Goal: Task Accomplishment & Management: Manage account settings

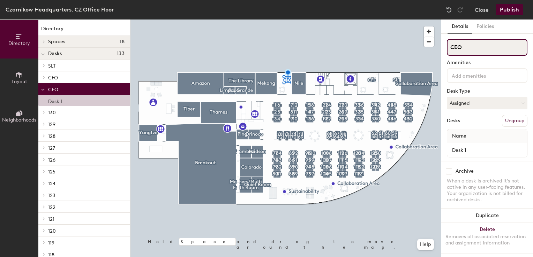
click at [465, 42] on input "CEO" at bounding box center [487, 47] width 81 height 17
type input "C"
type input "SLT"
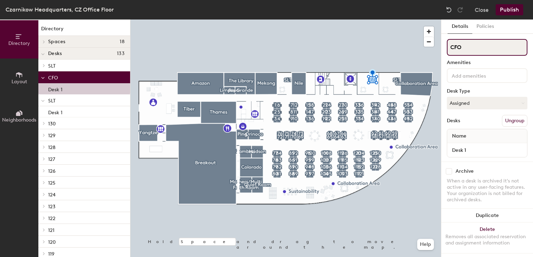
click at [463, 44] on input "CFO" at bounding box center [487, 47] width 81 height 17
type input "C"
type input "CFO"
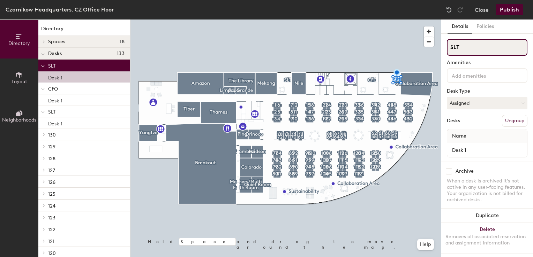
click at [455, 49] on input "SLT" at bounding box center [487, 47] width 81 height 17
type input "S"
type input "CEO"
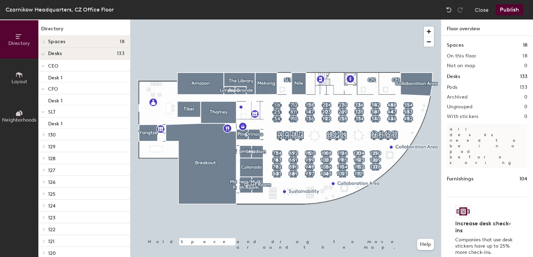
click at [517, 7] on button "Publish" at bounding box center [510, 9] width 28 height 11
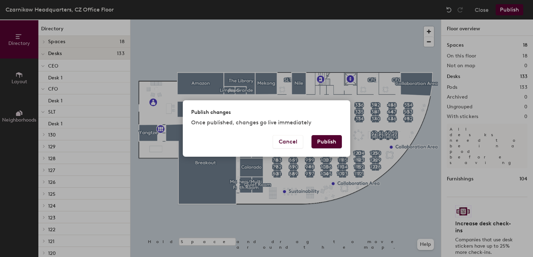
click at [318, 139] on button "Publish" at bounding box center [326, 141] width 30 height 13
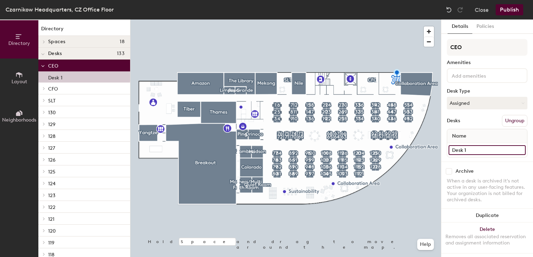
click at [516, 150] on input "Desk 1" at bounding box center [486, 150] width 77 height 10
click at [473, 117] on div "Desks Ungroup" at bounding box center [487, 121] width 81 height 12
click at [477, 108] on button "Assigned" at bounding box center [487, 103] width 81 height 13
click at [477, 106] on button "Assigned" at bounding box center [487, 103] width 81 height 13
click at [488, 29] on button "Policies" at bounding box center [485, 27] width 26 height 14
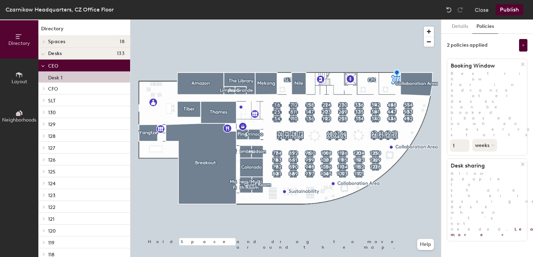
type input "2"
click at [466, 139] on input "2" at bounding box center [460, 145] width 20 height 13
click at [475, 139] on button "weeks" at bounding box center [485, 145] width 26 height 13
click at [456, 157] on div "Details Policies 2 policies applied Booking Window Restrict how far in advance …" at bounding box center [487, 139] width 92 height 238
click at [523, 66] on icon at bounding box center [522, 64] width 5 height 5
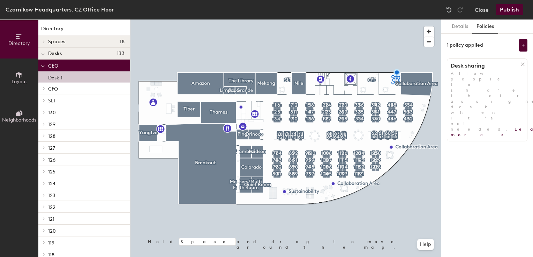
click at [512, 13] on button "Publish" at bounding box center [510, 9] width 28 height 11
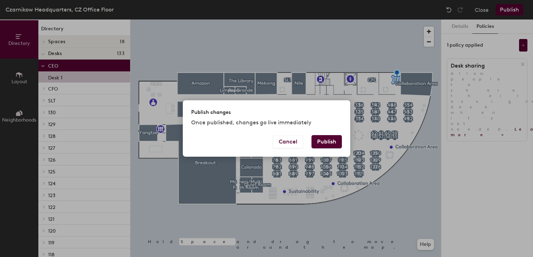
click at [326, 141] on button "Publish" at bounding box center [326, 141] width 30 height 13
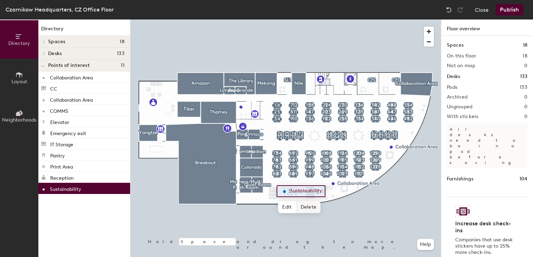
click at [302, 205] on span "Delete" at bounding box center [308, 208] width 24 height 12
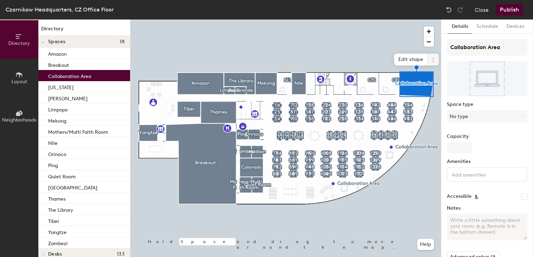
click at [434, 59] on icon at bounding box center [433, 60] width 6 height 6
click at [433, 100] on span "Delete" at bounding box center [458, 100] width 62 height 12
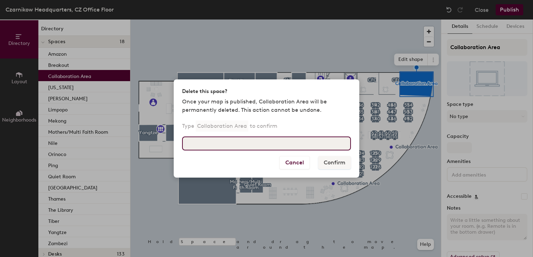
click at [252, 142] on input at bounding box center [266, 144] width 169 height 14
click at [308, 146] on input at bounding box center [266, 144] width 169 height 14
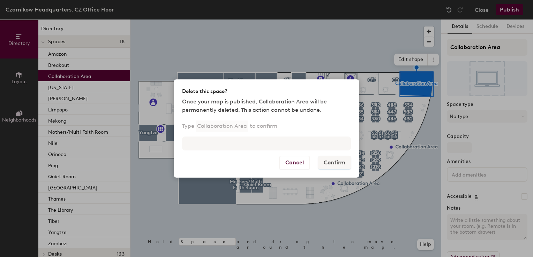
click at [261, 123] on p "Type Collaboration Area to confirm" at bounding box center [229, 126] width 95 height 11
click at [239, 125] on p "Collaboration Area" at bounding box center [222, 126] width 53 height 11
click at [215, 152] on div "Type Collaboration Area to confirm" at bounding box center [267, 139] width 186 height 33
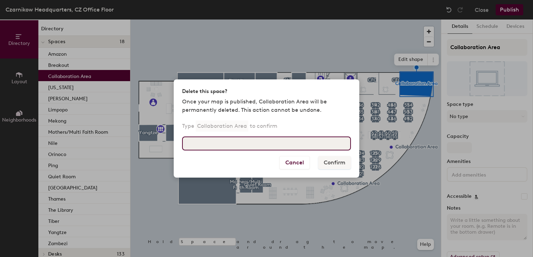
click at [211, 148] on input at bounding box center [266, 144] width 169 height 14
type input "Collaboration Area"
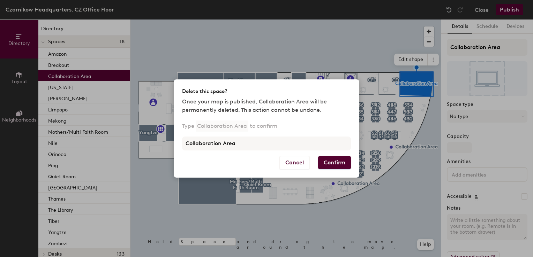
click at [328, 158] on button "Confirm" at bounding box center [334, 162] width 33 height 13
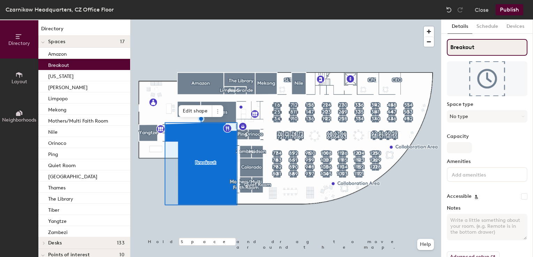
click at [480, 45] on input "Breakout" at bounding box center [487, 47] width 81 height 17
type input "Breakout Area"
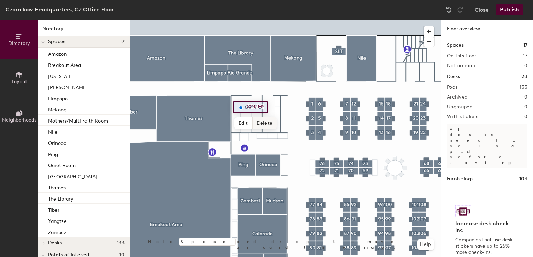
click at [256, 123] on span "Delete" at bounding box center [264, 124] width 24 height 12
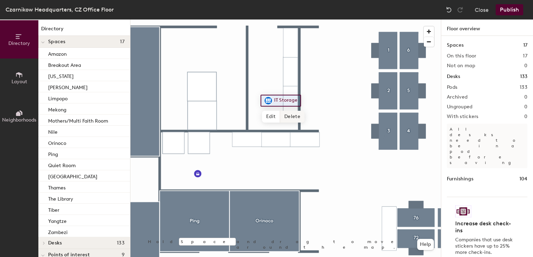
click at [293, 116] on span "Delete" at bounding box center [292, 117] width 24 height 12
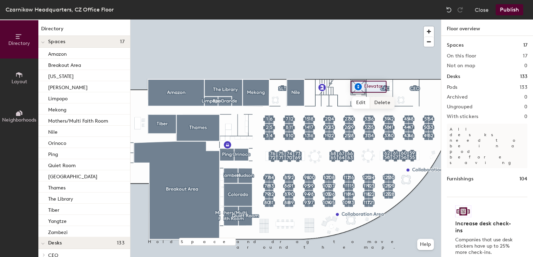
click at [381, 104] on span "Delete" at bounding box center [382, 103] width 24 height 12
click at [345, 103] on span "Delete" at bounding box center [346, 103] width 24 height 12
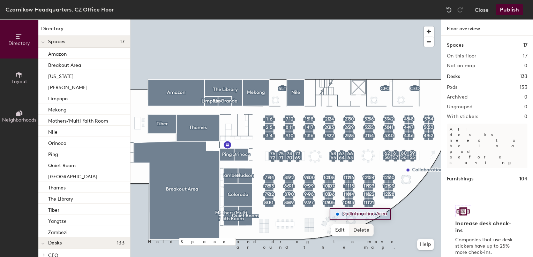
click at [362, 226] on span "Delete" at bounding box center [361, 231] width 24 height 12
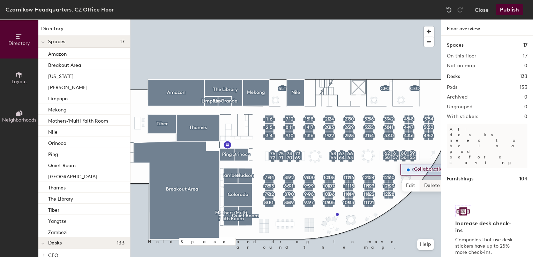
click at [426, 188] on span "Delete" at bounding box center [432, 186] width 24 height 12
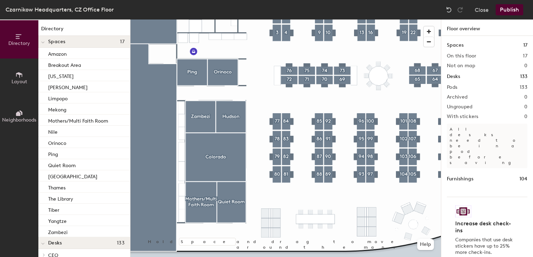
click at [508, 10] on button "Publish" at bounding box center [510, 9] width 28 height 11
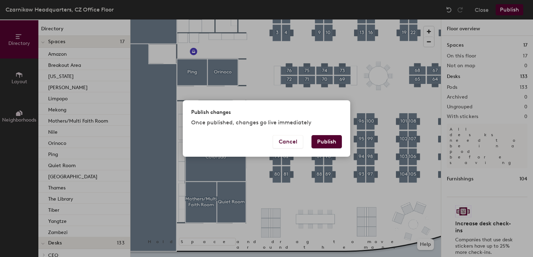
click at [336, 142] on button "Publish" at bounding box center [326, 141] width 30 height 13
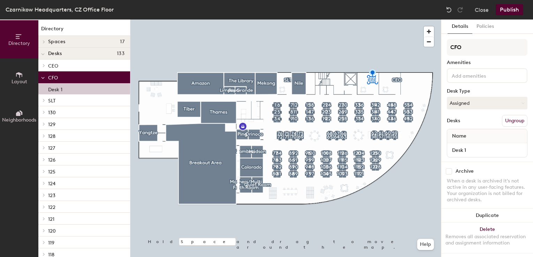
scroll to position [7, 0]
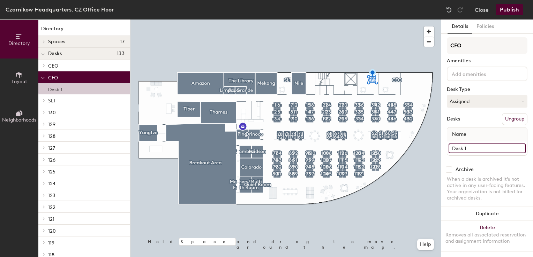
click at [516, 144] on input "Desk 1" at bounding box center [486, 149] width 77 height 10
click at [480, 160] on div "Archive When a desk is archived it's not active in any user-facing features. Yo…" at bounding box center [487, 185] width 92 height 50
click at [470, 146] on input "Desk 1" at bounding box center [486, 150] width 77 height 10
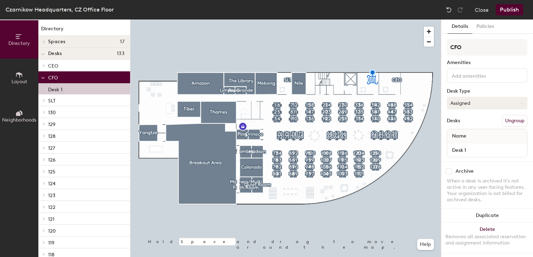
click at [476, 104] on button "Assigned" at bounding box center [487, 103] width 81 height 13
click at [468, 106] on button "Assigned" at bounding box center [487, 103] width 81 height 13
click at [480, 34] on div "Details Policies CFO Amenities Desk Type Assigned Desks Ungroup Name Desk 1 Arc…" at bounding box center [487, 139] width 92 height 238
click at [482, 28] on button "Policies" at bounding box center [485, 27] width 26 height 14
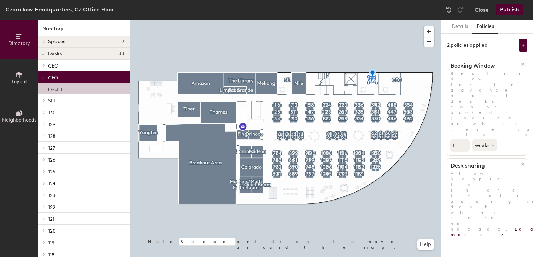
click at [522, 65] on icon at bounding box center [522, 64] width 3 height 3
click at [505, 10] on button "Publish" at bounding box center [510, 9] width 28 height 11
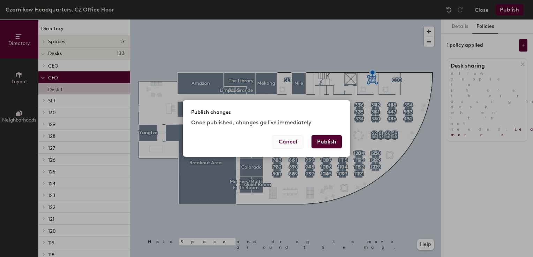
click at [277, 148] on button "Cancel" at bounding box center [288, 141] width 30 height 13
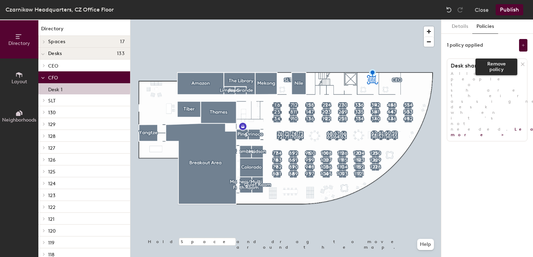
click at [522, 62] on div at bounding box center [523, 64] width 7 height 8
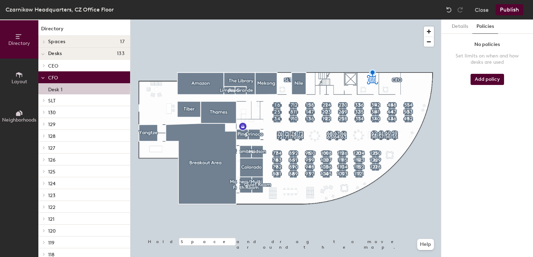
click at [511, 7] on button "Publish" at bounding box center [510, 9] width 28 height 11
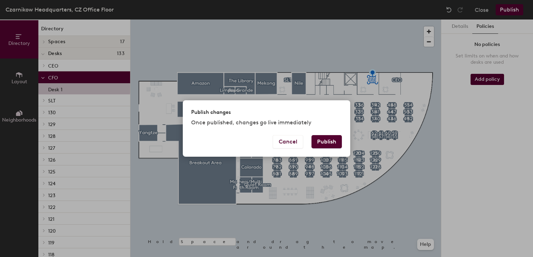
click at [317, 140] on button "Publish" at bounding box center [326, 141] width 30 height 13
